Goal: Task Accomplishment & Management: Manage account settings

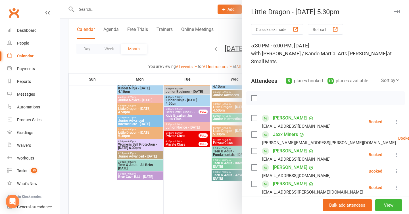
scroll to position [486, 0]
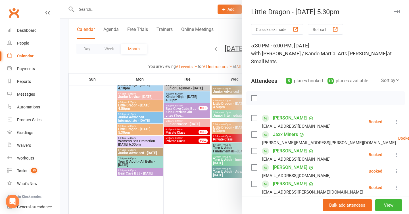
click at [395, 12] on icon "button" at bounding box center [397, 11] width 6 height 3
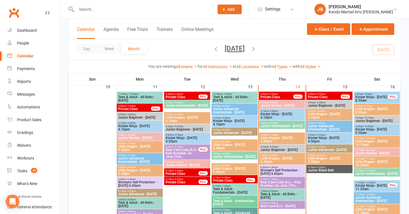
scroll to position [446, 0]
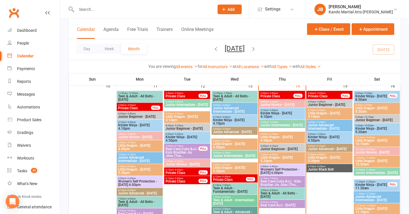
click at [271, 170] on span "Women's Self Protection - [DATE] 6.00pm" at bounding box center [282, 171] width 44 height 7
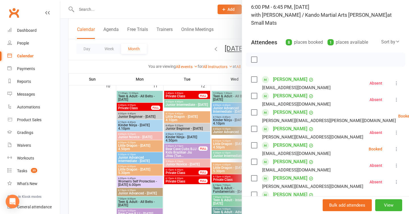
scroll to position [0, 0]
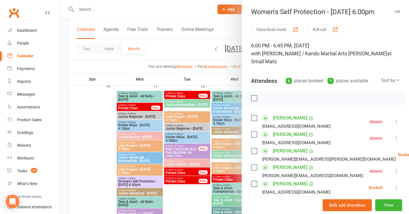
click at [396, 12] on icon "button" at bounding box center [397, 11] width 6 height 3
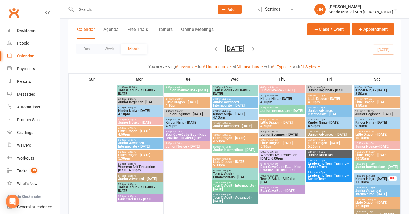
scroll to position [809, 0]
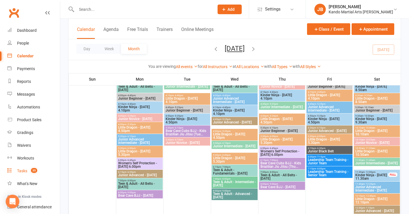
click at [27, 168] on link "Tasks 35" at bounding box center [33, 171] width 53 height 13
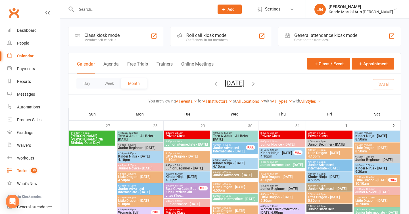
select select "incomplete"
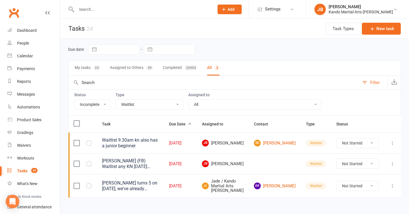
click at [136, 104] on select "All Admin Bbpc - black belt prep course Cancellation Enquiry Follow-up In-class…" at bounding box center [149, 105] width 67 height 10
select select "15046"
select select "waiting"
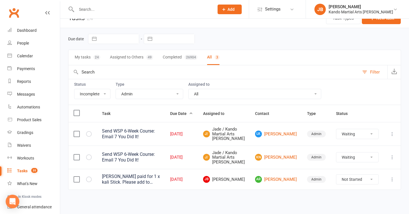
scroll to position [29, 0]
click at [136, 89] on select "All Admin Bbpc - black belt prep course Cancellation Enquiry Follow-up In-class…" at bounding box center [149, 94] width 67 height 10
select select "32850"
select select "waiting"
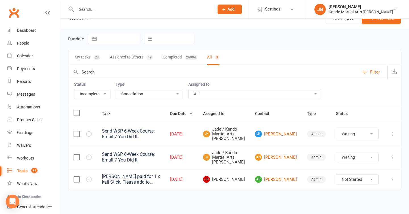
select select "waiting"
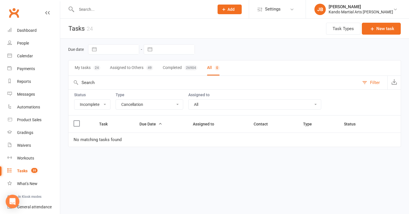
click at [135, 105] on select "All Admin Bbpc - black belt prep course Cancellation Enquiry Follow-up In-class…" at bounding box center [149, 105] width 67 height 10
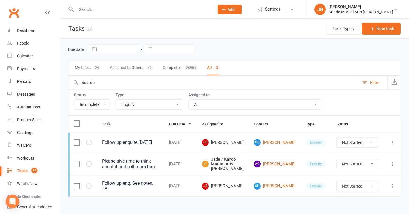
scroll to position [15, 0]
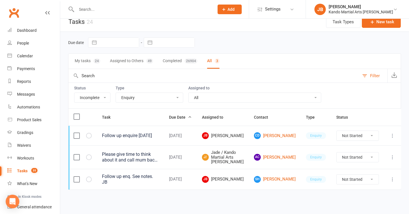
click at [133, 93] on select "All Admin Bbpc - black belt prep course Cancellation Enquiry Follow-up In-class…" at bounding box center [149, 98] width 67 height 10
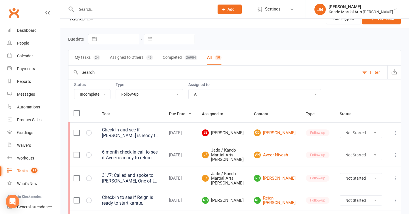
scroll to position [0, 0]
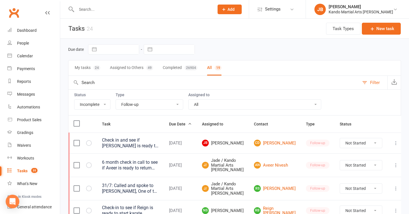
click at [128, 108] on select "All Admin Bbpc - black belt prep course Cancellation Enquiry Follow-up In-class…" at bounding box center [149, 105] width 67 height 10
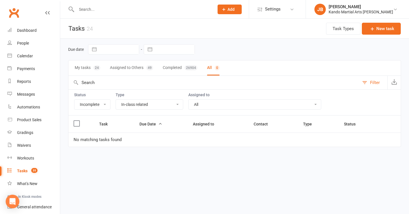
click at [131, 105] on select "All Admin Bbpc - black belt prep course Cancellation Enquiry Follow-up In-class…" at bounding box center [149, 105] width 67 height 10
select select "28119"
select select "started"
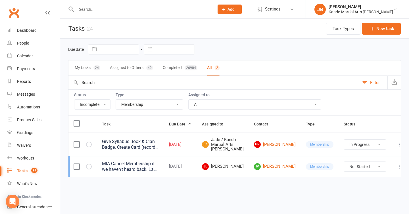
click at [131, 109] on div "All Admin Bbpc - black belt prep course Cancellation Enquiry Follow-up In-class…" at bounding box center [150, 104] width 68 height 10
click at [135, 102] on select "All Admin Bbpc - black belt prep course Cancellation Enquiry Follow-up In-class…" at bounding box center [149, 105] width 67 height 10
select select "23793"
select select "started"
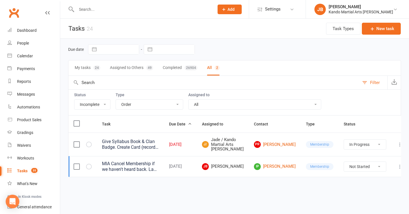
select select "started"
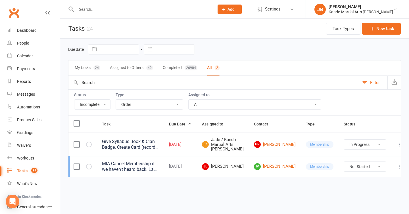
select select "started"
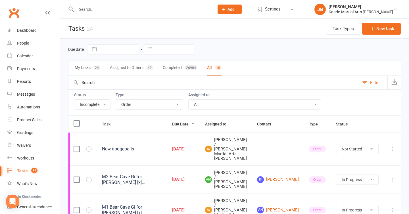
click at [130, 103] on select "All Admin Bbpc - black belt prep course Cancellation Enquiry Follow-up In-class…" at bounding box center [149, 105] width 67 height 10
select select "21718"
select select "started"
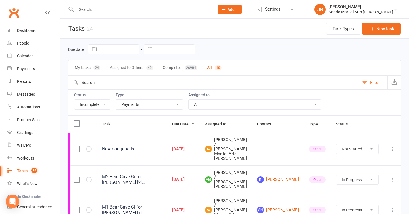
select select "started"
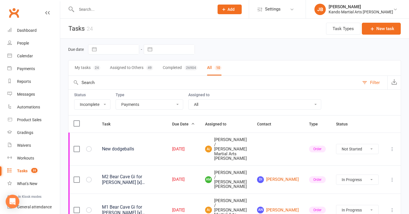
select select "started"
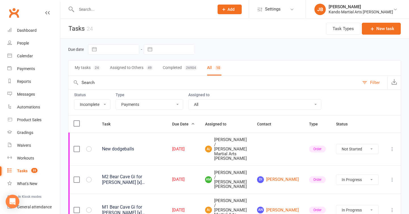
select select "started"
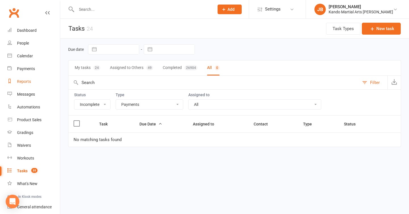
click at [20, 83] on div "Reports" at bounding box center [24, 81] width 14 height 5
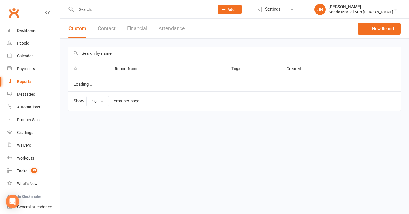
select select "100"
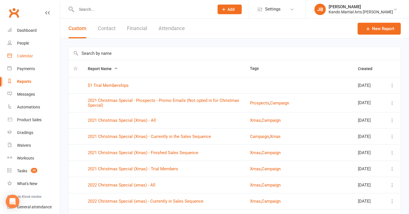
click at [20, 54] on div "Calendar" at bounding box center [25, 56] width 16 height 5
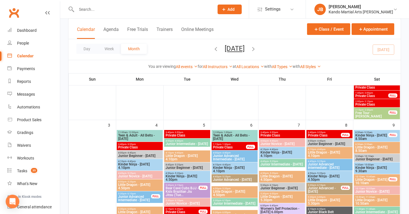
scroll to position [207, 0]
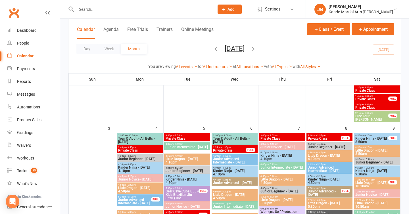
click at [31, 56] on div "Calendar" at bounding box center [25, 56] width 16 height 5
click at [24, 168] on link "Tasks 35" at bounding box center [33, 171] width 53 height 13
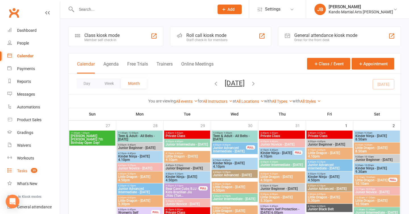
select select "incomplete"
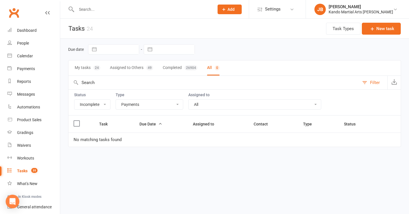
click at [149, 106] on select "All Admin Bbpc - black belt prep course Cancellation Enquiry Follow-up In-class…" at bounding box center [149, 105] width 67 height 10
select select "15046"
select select "waiting"
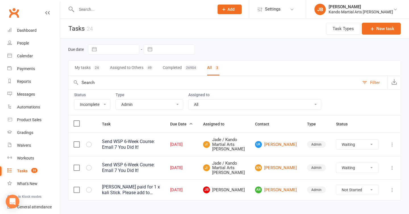
scroll to position [29, 0]
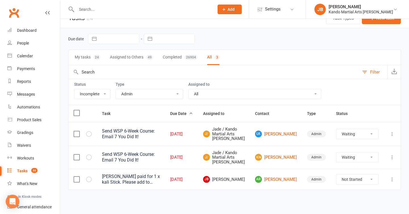
click at [139, 89] on select "All Admin Bbpc - black belt prep course Cancellation Enquiry Follow-up In-class…" at bounding box center [149, 94] width 67 height 10
select select "32850"
select select "waiting"
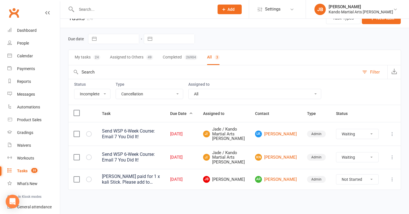
select select "waiting"
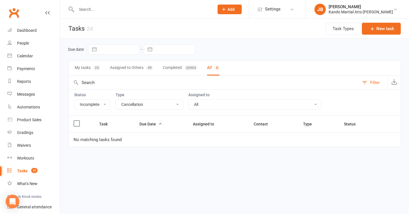
click at [125, 108] on select "All Admin Bbpc - black belt prep course Cancellation Enquiry Follow-up In-class…" at bounding box center [149, 105] width 67 height 10
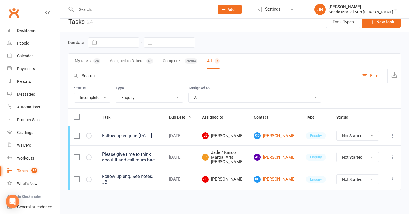
scroll to position [15, 0]
click at [131, 93] on select "All Admin Bbpc - black belt prep course Cancellation Enquiry Follow-up In-class…" at bounding box center [149, 98] width 67 height 10
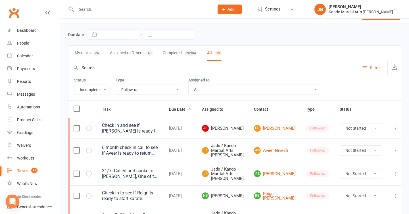
click at [129, 89] on select "All Admin Bbpc - black belt prep course Cancellation Enquiry Follow-up In-class…" at bounding box center [149, 90] width 67 height 10
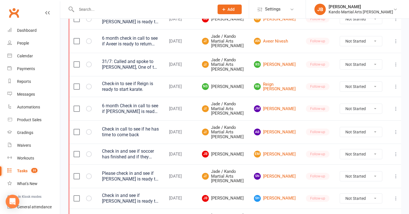
scroll to position [0, 0]
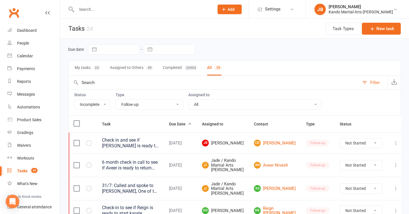
click at [144, 109] on div "All Admin Bbpc - black belt prep course Cancellation Enquiry Follow-up In-class…" at bounding box center [150, 104] width 68 height 10
click at [144, 105] on select "All Admin Bbpc - black belt prep course Cancellation Enquiry Follow-up In-class…" at bounding box center [149, 105] width 67 height 10
select select "28119"
select select "started"
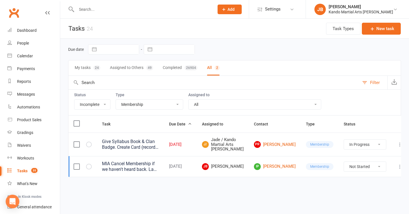
click at [153, 109] on select "All Admin Bbpc - black belt prep course Cancellation Enquiry Follow-up In-class…" at bounding box center [149, 105] width 67 height 10
select select "23793"
select select "started"
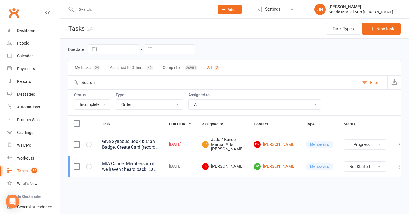
select select "started"
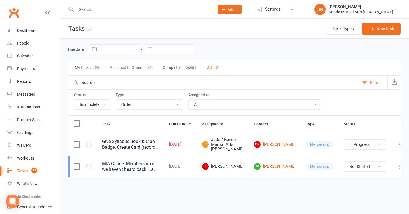
select select "started"
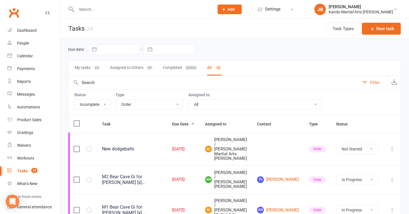
click at [141, 104] on select "All Admin Bbpc - black belt prep course Cancellation Enquiry Follow-up In-class…" at bounding box center [149, 105] width 67 height 10
select select "21718"
select select "started"
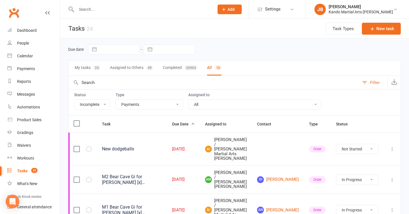
select select "started"
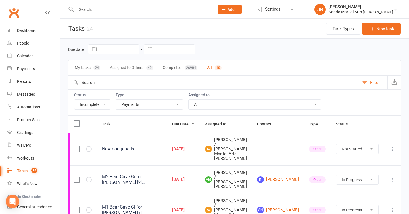
select select "started"
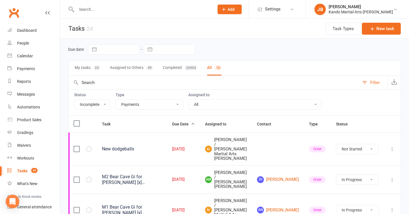
select select "started"
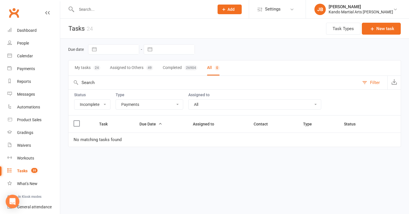
click at [146, 110] on div "Status All Incomplete Not Started In Progress Waiting Complete Type All Admin B…" at bounding box center [234, 102] width 333 height 26
click at [145, 107] on select "All Admin Bbpc - black belt prep course Cancellation Enquiry Follow-up In-class…" at bounding box center [149, 105] width 67 height 10
select select "20650"
